Goal: Information Seeking & Learning: Learn about a topic

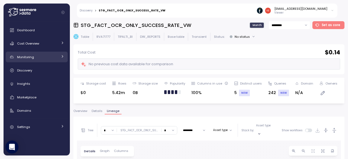
click at [45, 59] on div "Monitoring" at bounding box center [37, 56] width 41 height 5
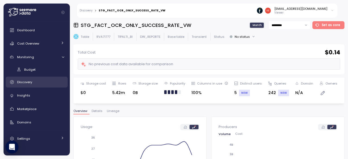
click at [33, 83] on div "Discovery" at bounding box center [40, 81] width 47 height 5
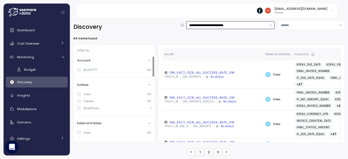
click at [220, 23] on input "**********" at bounding box center [230, 25] width 88 height 8
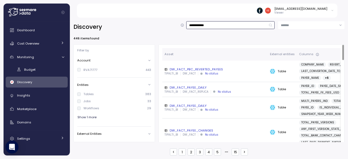
type input "**********"
click at [188, 106] on div "DW_FACT_PAYEE_DAILY" at bounding box center [214, 106] width 101 height 4
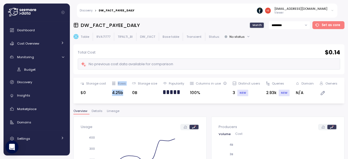
drag, startPoint x: 108, startPoint y: 93, endPoint x: 124, endPoint y: 94, distance: 16.1
click at [124, 94] on div "Storage cost $0 Rows 4.25b Storage size 0B Popularity Columns in use 100% Disti…" at bounding box center [209, 90] width 264 height 19
click at [140, 102] on div "Storage cost $0 Rows 4.25b Storage size 0B Popularity Columns in use 100% Disti…" at bounding box center [208, 91] width 271 height 26
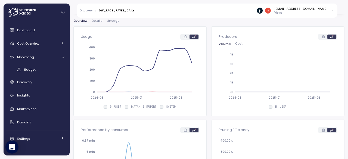
scroll to position [90, 0]
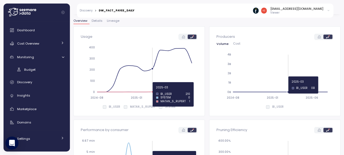
click at [153, 91] on circle at bounding box center [152, 92] width 2 height 2
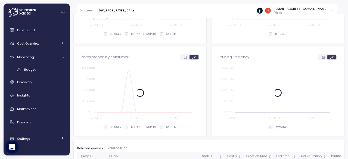
scroll to position [27, 0]
